Goal: Find specific page/section: Find specific page/section

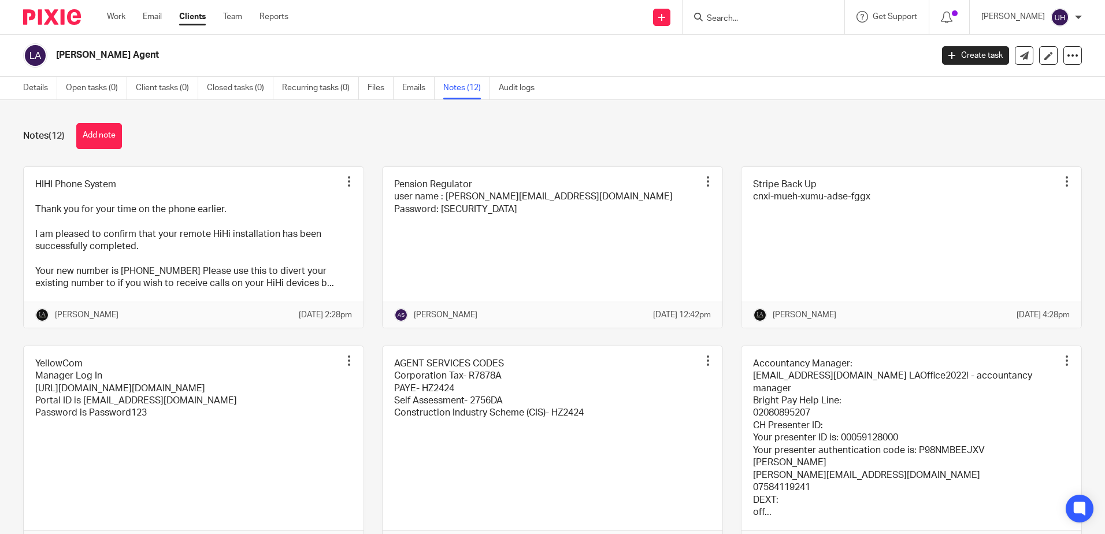
click at [741, 15] on input "Search" at bounding box center [757, 19] width 104 height 10
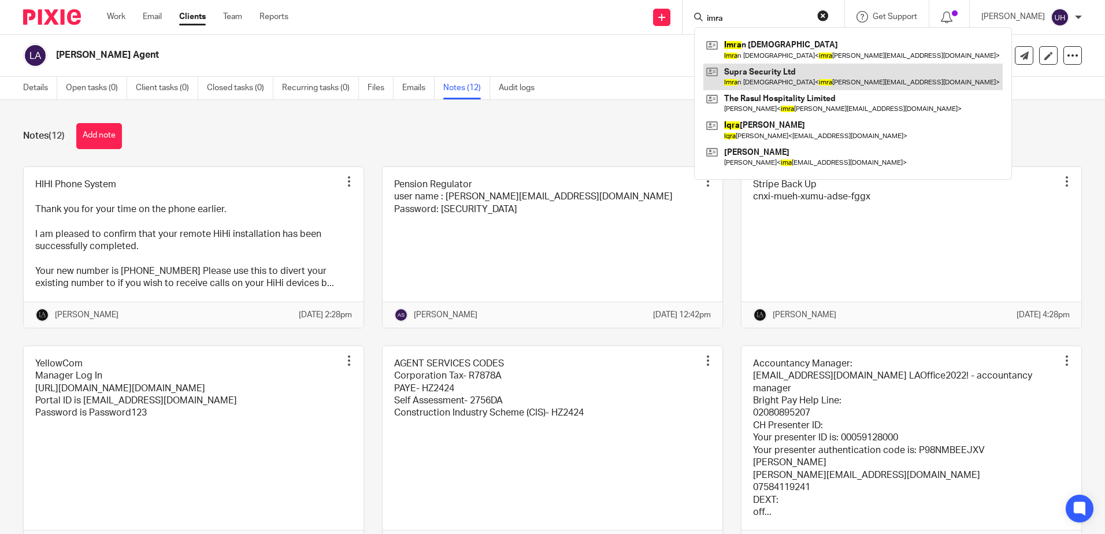
type input "imra"
click at [749, 64] on link at bounding box center [852, 77] width 299 height 27
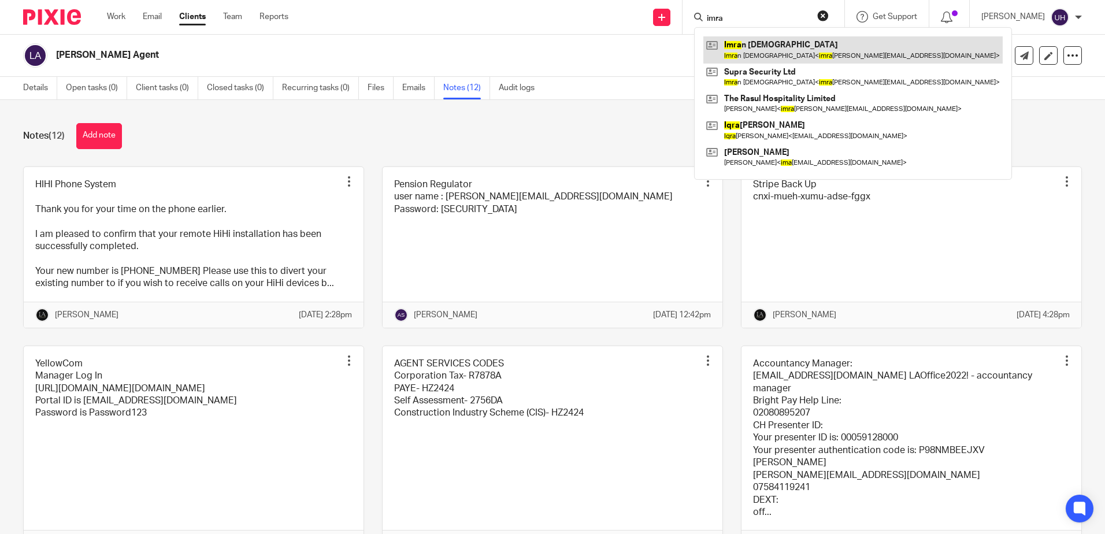
click at [751, 47] on link at bounding box center [852, 49] width 299 height 27
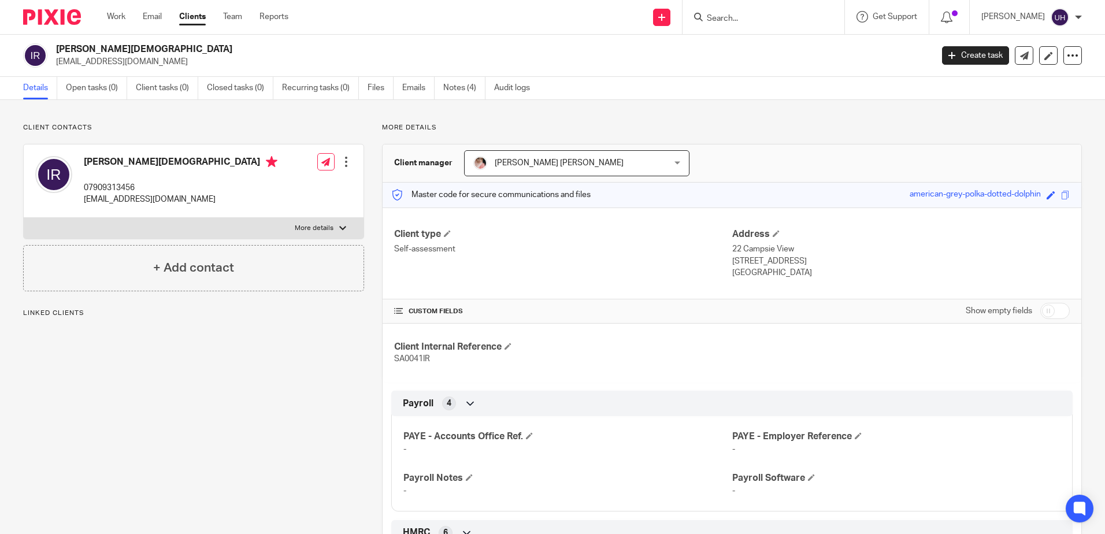
click at [333, 222] on label "More details" at bounding box center [194, 228] width 340 height 21
click at [24, 218] on input "More details" at bounding box center [23, 217] width 1 height 1
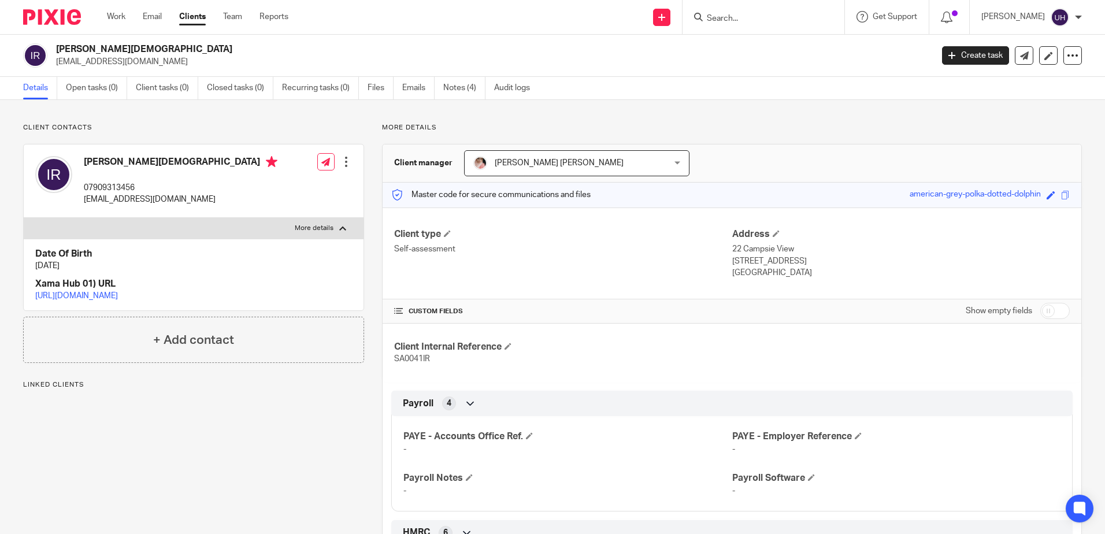
click at [333, 222] on label "More details" at bounding box center [194, 228] width 340 height 21
click at [24, 218] on input "More details" at bounding box center [23, 217] width 1 height 1
checkbox input "false"
